Goal: Task Accomplishment & Management: Complete application form

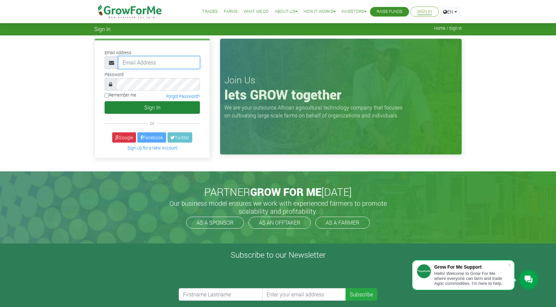
type input "[EMAIL_ADDRESS][DOMAIN_NAME]"
click at [141, 106] on button "Sign In" at bounding box center [152, 107] width 95 height 13
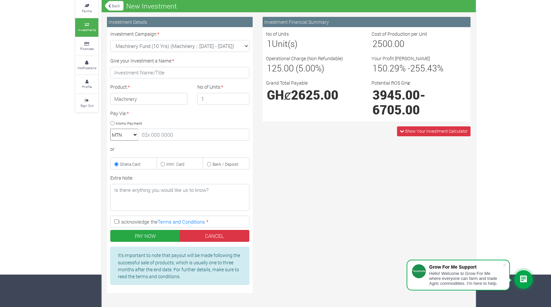
scroll to position [33, 0]
click at [524, 281] on icon at bounding box center [523, 280] width 8 height 8
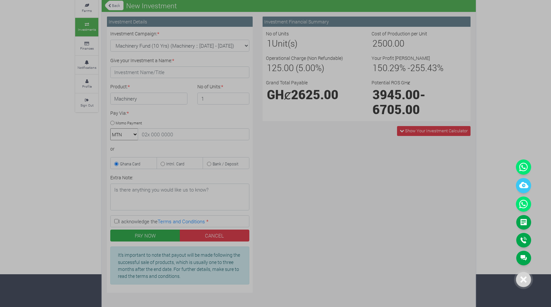
click at [526, 279] on icon at bounding box center [523, 279] width 7 height 7
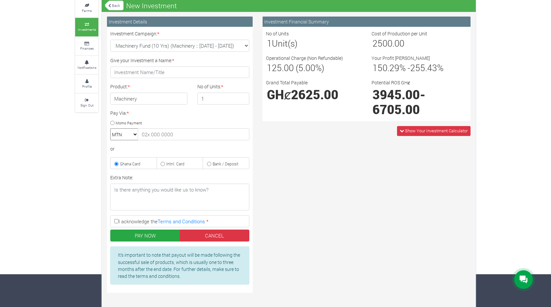
scroll to position [42, 0]
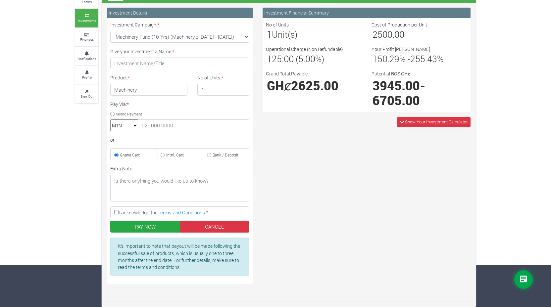
click at [525, 279] on icon at bounding box center [523, 280] width 8 height 8
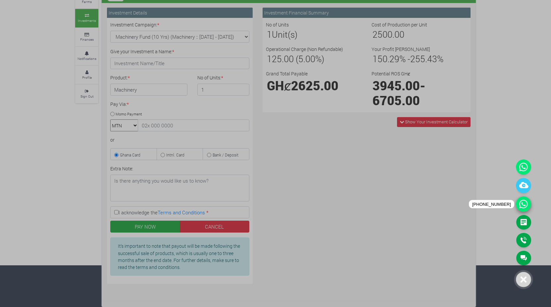
click at [527, 204] on icon at bounding box center [523, 204] width 15 height 15
